Goal: Information Seeking & Learning: Learn about a topic

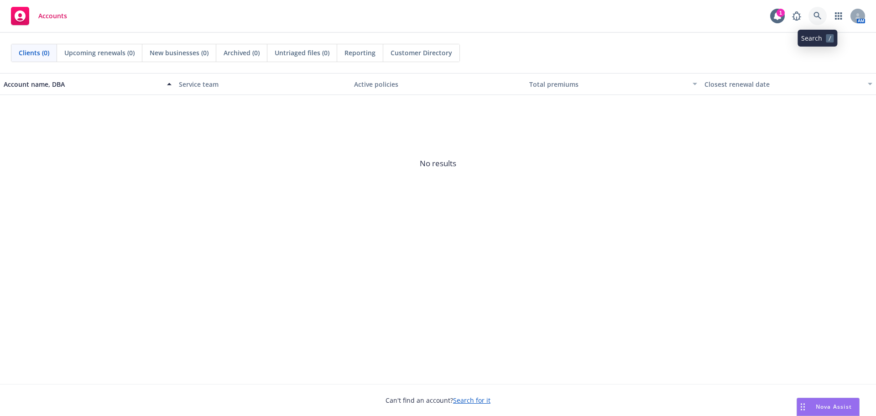
click at [815, 18] on icon at bounding box center [818, 16] width 8 height 8
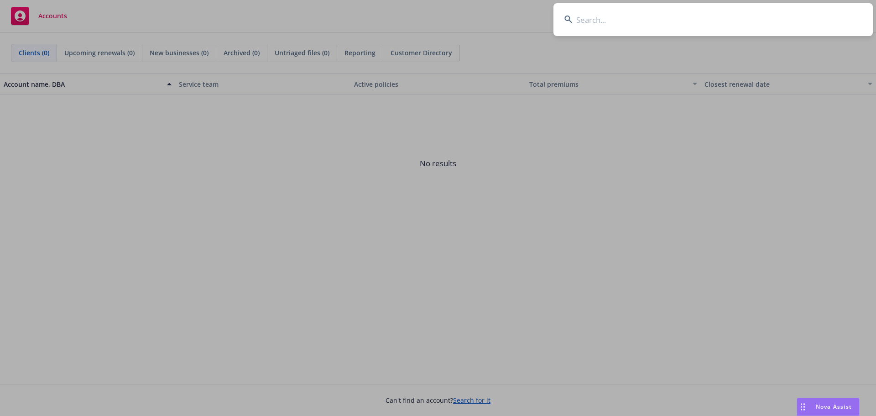
click at [600, 21] on input at bounding box center [712, 19] width 319 height 33
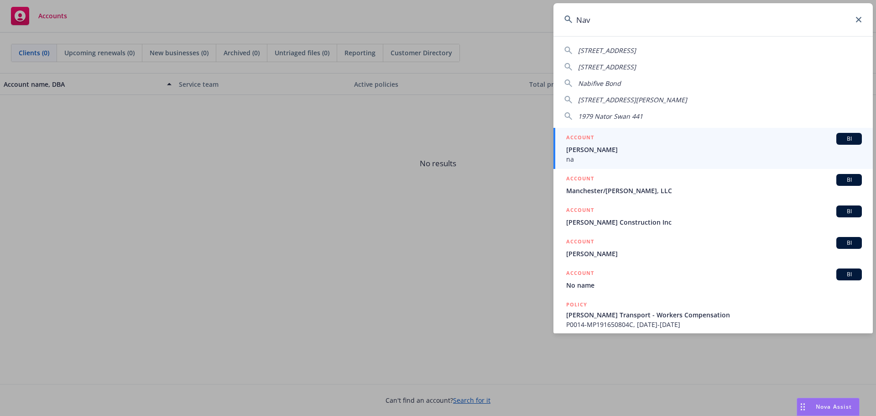
type input "Navi"
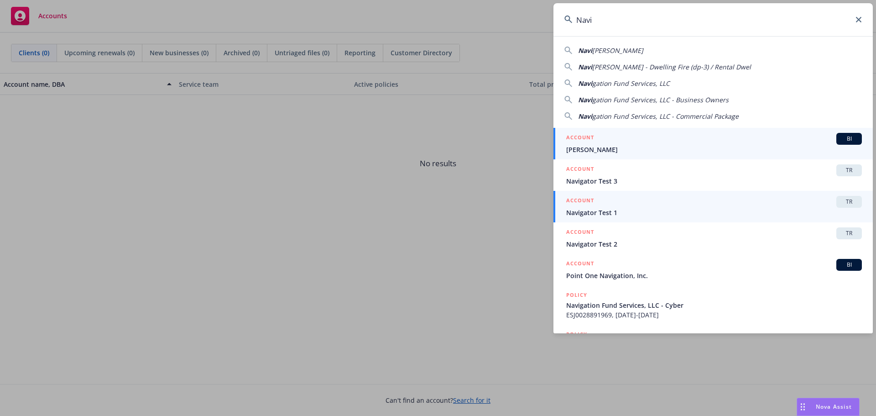
click at [606, 212] on span "Navigator Test 1" at bounding box center [714, 213] width 296 height 10
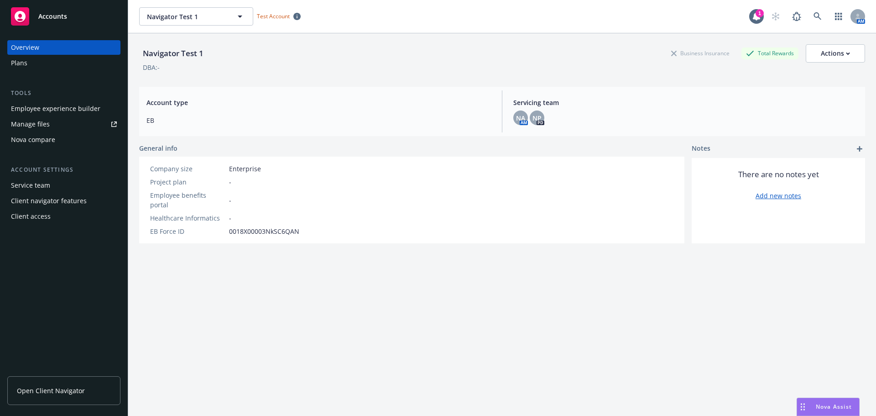
click at [29, 66] on div "Plans" at bounding box center [64, 63] width 106 height 15
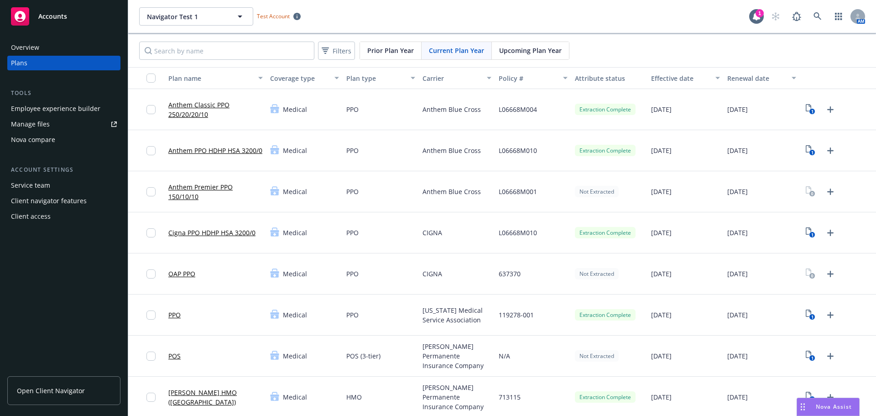
scroll to position [91, 0]
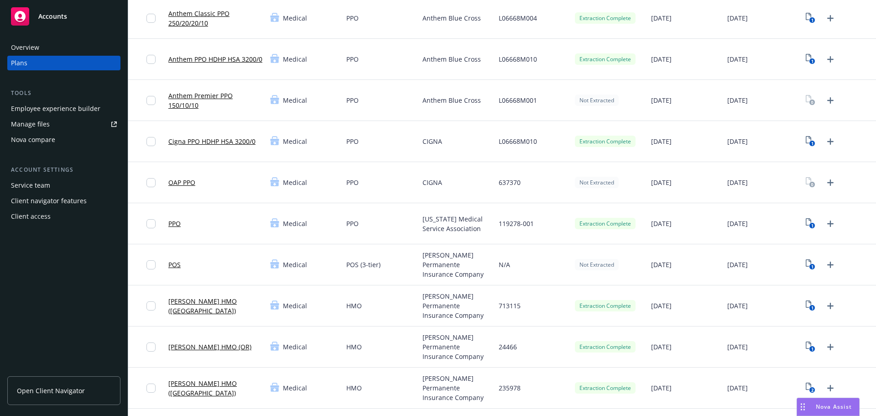
click at [180, 225] on link "PPO" at bounding box center [174, 224] width 12 height 10
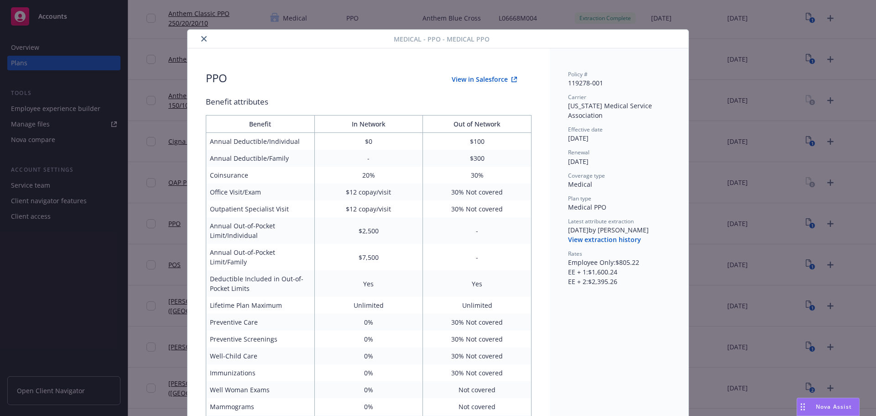
scroll to position [27, 0]
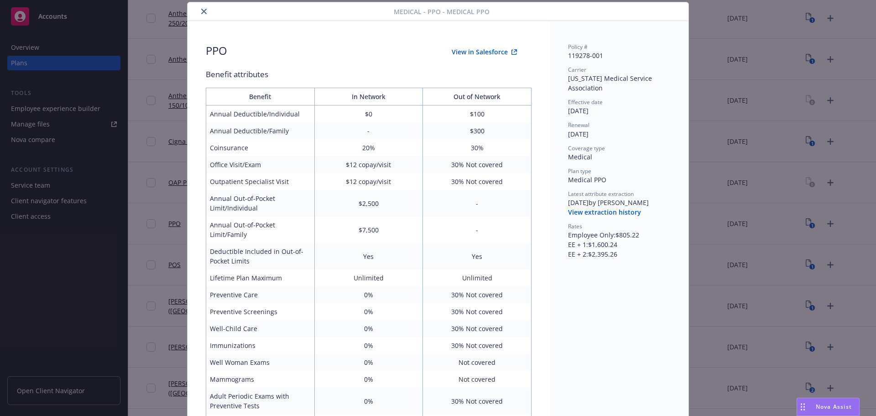
click at [203, 11] on icon "close" at bounding box center [203, 11] width 5 height 5
